Goal: Find specific page/section: Find specific page/section

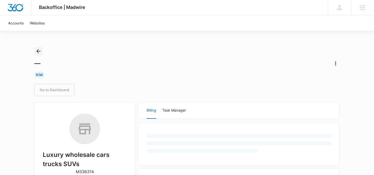
click at [40, 48] on button "Back" at bounding box center [38, 51] width 8 height 8
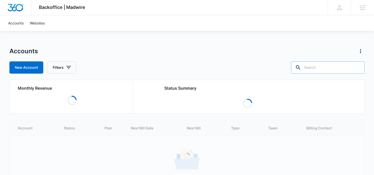
click at [332, 70] on input "text" at bounding box center [327, 67] width 73 height 12
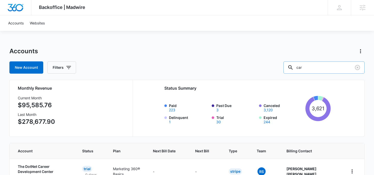
click at [317, 68] on input "car" at bounding box center [323, 67] width 81 height 12
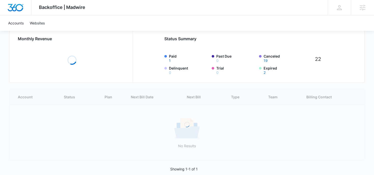
scroll to position [51, 0]
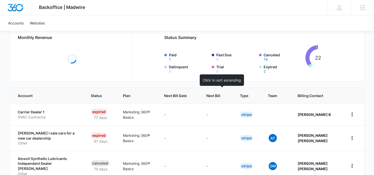
click at [211, 93] on th "Next Bill" at bounding box center [217, 96] width 34 height 16
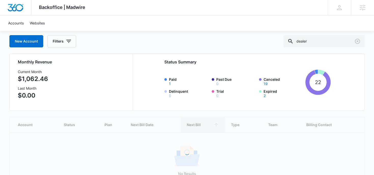
scroll to position [40, 0]
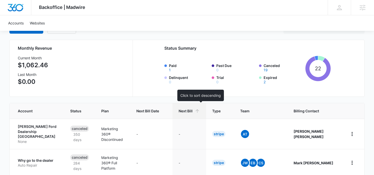
click at [200, 111] on div "Next Bill" at bounding box center [188, 110] width 21 height 5
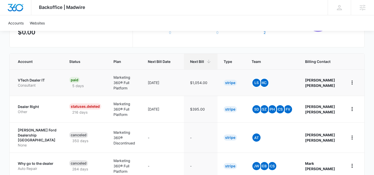
scroll to position [29, 0]
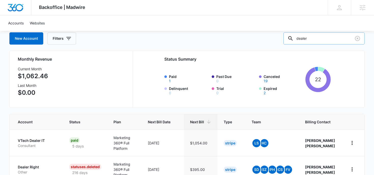
click at [319, 38] on input "dealer" at bounding box center [323, 38] width 81 height 12
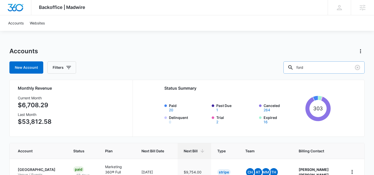
click at [319, 69] on input "ford" at bounding box center [323, 67] width 81 height 12
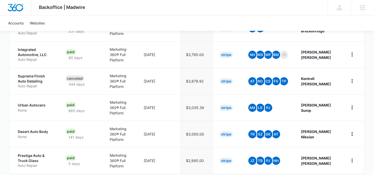
scroll to position [251, 0]
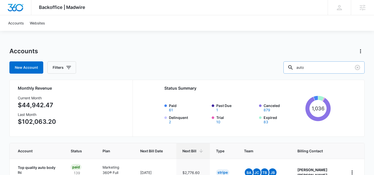
click at [323, 68] on input "auto" at bounding box center [323, 67] width 81 height 12
paste input "M187356"
type input "M187356"
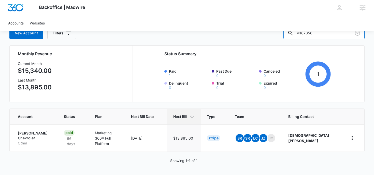
scroll to position [35, 0]
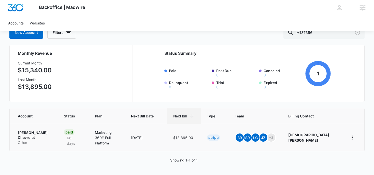
click at [52, 133] on p "[PERSON_NAME] Chevrolet" at bounding box center [35, 135] width 34 height 10
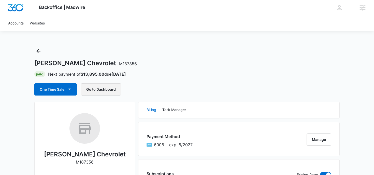
click at [98, 91] on button "Go to Dashboard" at bounding box center [101, 89] width 40 height 12
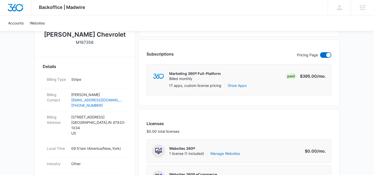
scroll to position [104, 0]
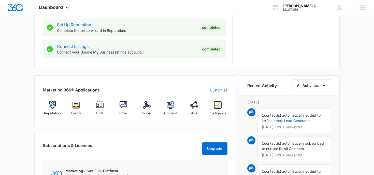
scroll to position [264, 0]
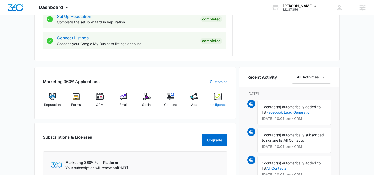
click at [211, 104] on span "Intelligence" at bounding box center [217, 104] width 18 height 5
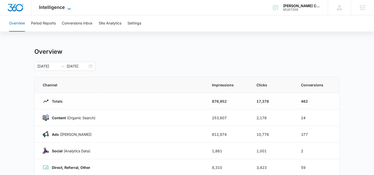
click at [58, 8] on span "Intelligence" at bounding box center [52, 7] width 26 height 5
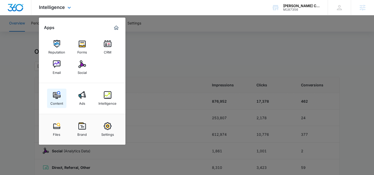
click at [60, 93] on img at bounding box center [57, 95] width 8 height 8
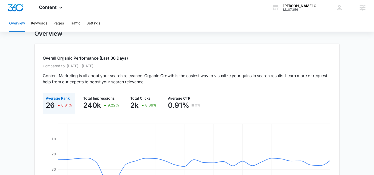
scroll to position [2, 0]
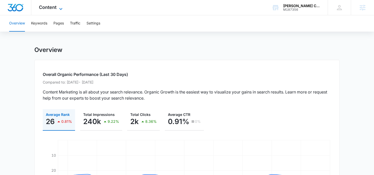
click at [53, 5] on span "Content" at bounding box center [48, 7] width 18 height 5
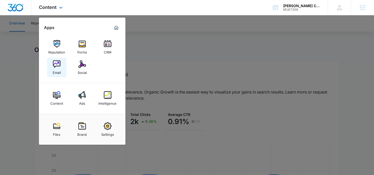
click at [54, 62] on img at bounding box center [57, 64] width 8 height 8
